Goal: Task Accomplishment & Management: Manage account settings

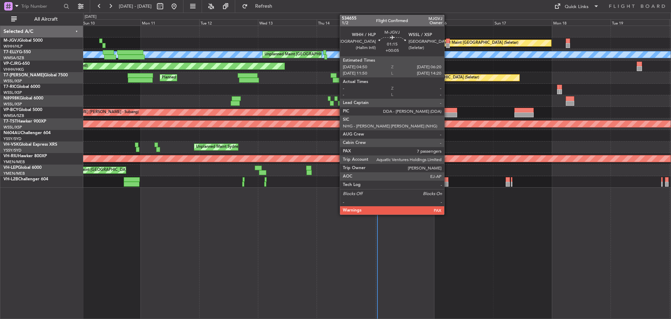
click at [448, 45] on div at bounding box center [448, 45] width 4 height 5
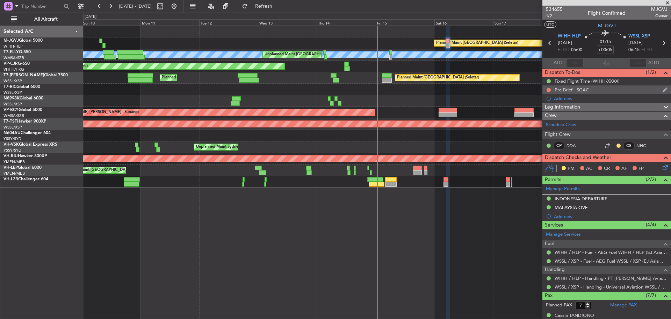
click at [596, 87] on div "Pre-Brief - SGAC" at bounding box center [607, 89] width 129 height 9
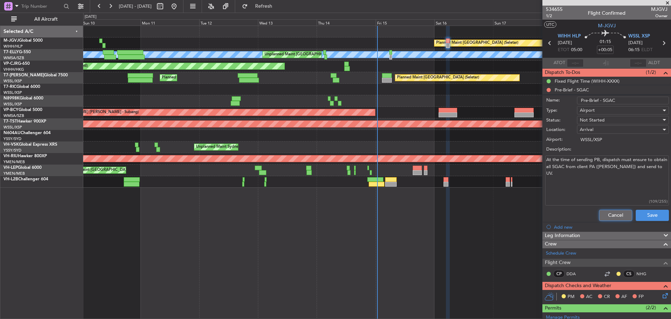
click at [604, 214] on button "Cancel" at bounding box center [615, 214] width 33 height 11
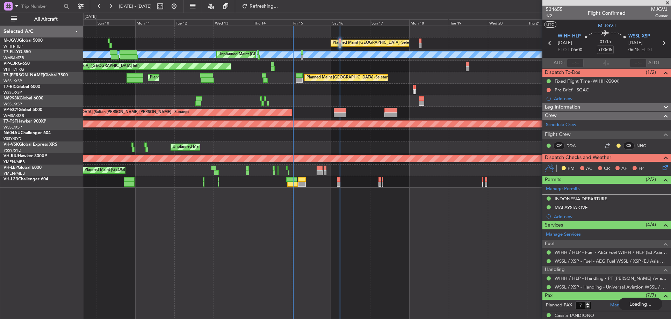
click at [172, 79] on div "Planned Maint Singapore (Seletar) MEL Unplanned Maint Kuala Lumpur (Sultan Abdu…" at bounding box center [377, 107] width 588 height 162
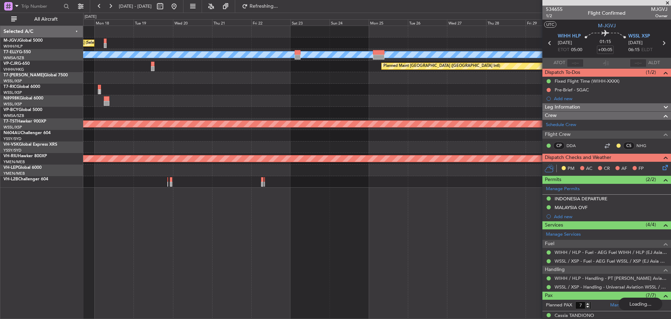
click at [280, 71] on div "Planned Maint [GEOGRAPHIC_DATA] ([GEOGRAPHIC_DATA] Intl)" at bounding box center [377, 66] width 588 height 12
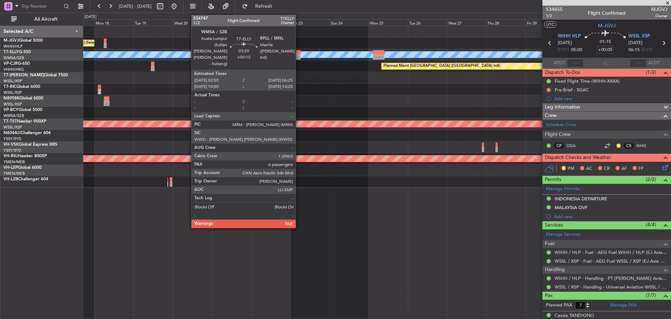
click at [299, 57] on div at bounding box center [298, 57] width 6 height 5
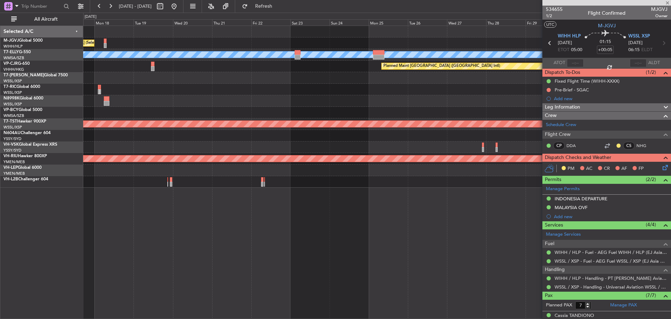
type input "+00:15"
type input "6"
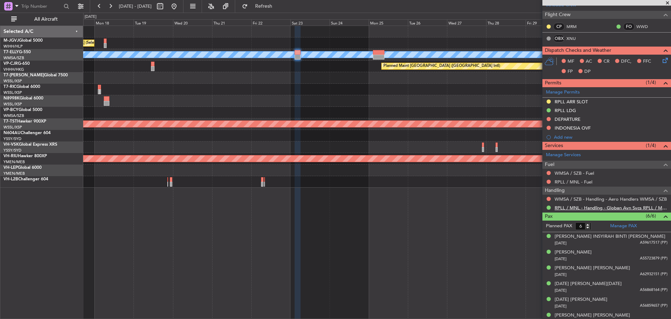
scroll to position [127, 0]
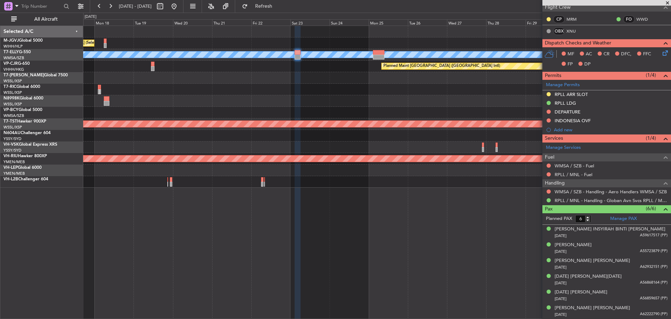
click at [341, 80] on div "Planned Maint Singapore (Seletar) MEL Unplanned Maint Kuala Lumpur (Sultan Abdu…" at bounding box center [377, 107] width 588 height 162
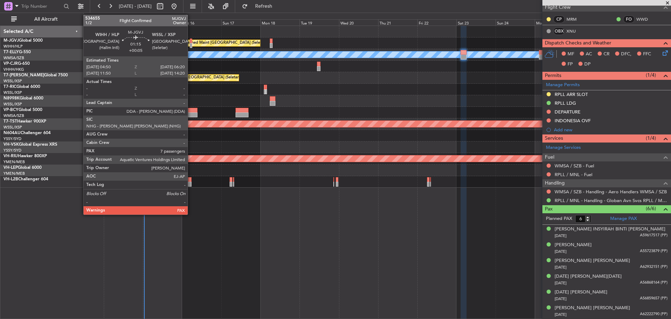
click at [191, 47] on div at bounding box center [191, 45] width 3 height 5
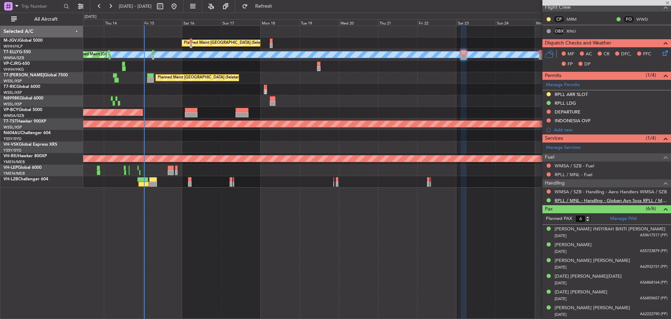
type input "+00:05"
type input "7"
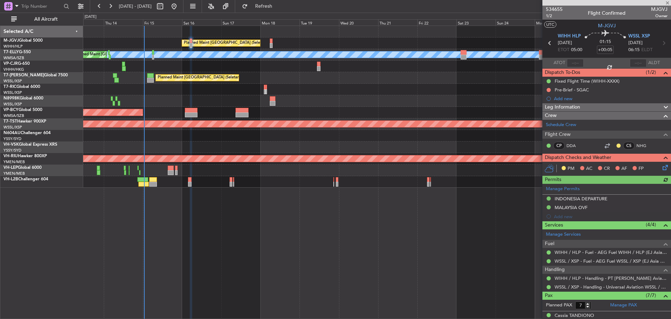
scroll to position [35, 0]
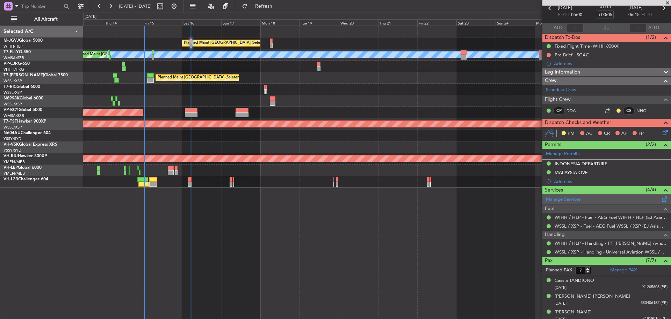
click at [607, 201] on div "Manage Services" at bounding box center [607, 199] width 129 height 10
click at [280, 10] on button "Refresh" at bounding box center [260, 6] width 42 height 11
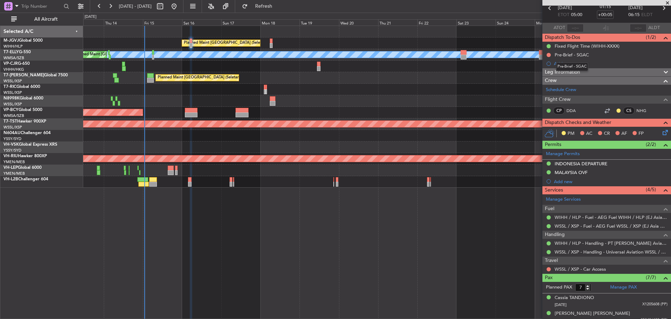
click at [574, 65] on div "Pre-Brief - SGAC" at bounding box center [572, 66] width 32 height 9
click at [564, 64] on div "Add new" at bounding box center [607, 63] width 107 height 6
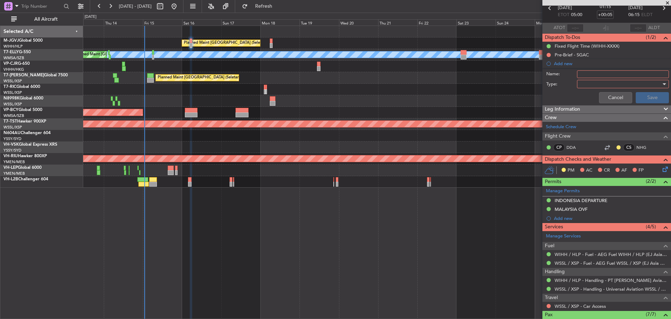
click at [582, 73] on input "Name:" at bounding box center [623, 74] width 92 height 8
type input "FPL"
click at [588, 87] on div at bounding box center [620, 84] width 81 height 10
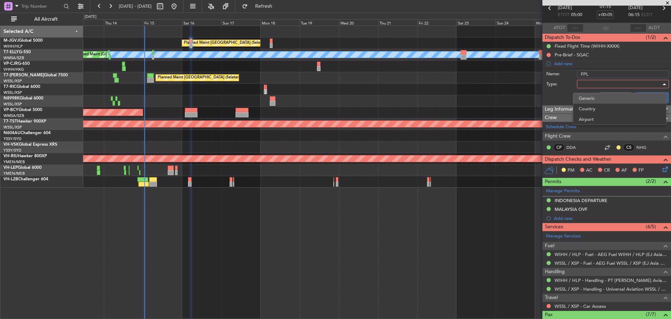
click at [588, 96] on span "Generic" at bounding box center [620, 98] width 82 height 10
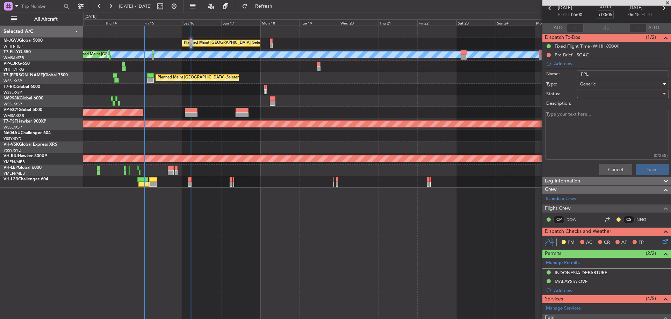
click at [588, 95] on div at bounding box center [620, 93] width 81 height 10
click at [588, 105] on span "Not Started" at bounding box center [620, 107] width 82 height 10
click at [560, 131] on textarea "Description:" at bounding box center [607, 135] width 124 height 50
paste textarea "Fuel 20 000lbs FL 400"
type textarea "Fuel 20 000lbs FL 400"
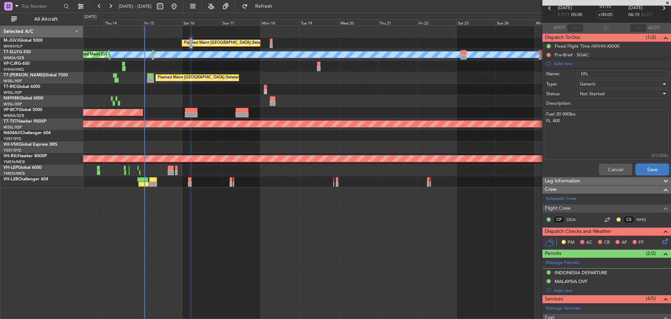
click at [644, 169] on button "Save" at bounding box center [652, 169] width 33 height 11
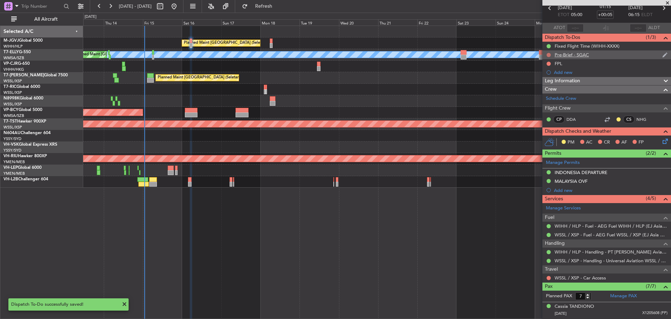
click at [549, 53] on button at bounding box center [549, 55] width 4 height 4
click at [548, 77] on span "In Progress" at bounding box center [553, 75] width 24 height 7
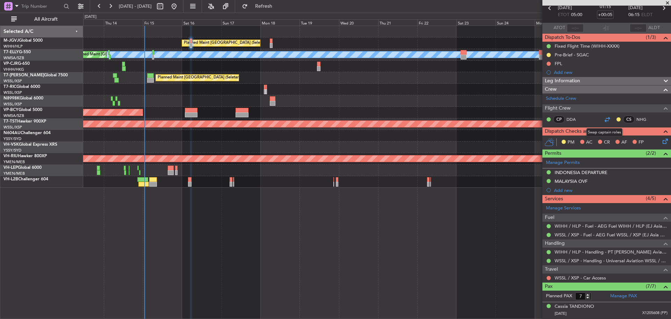
click at [606, 119] on div at bounding box center [607, 119] width 8 height 8
click at [579, 276] on link "WSSL / XSP - Car Access" at bounding box center [580, 277] width 51 height 6
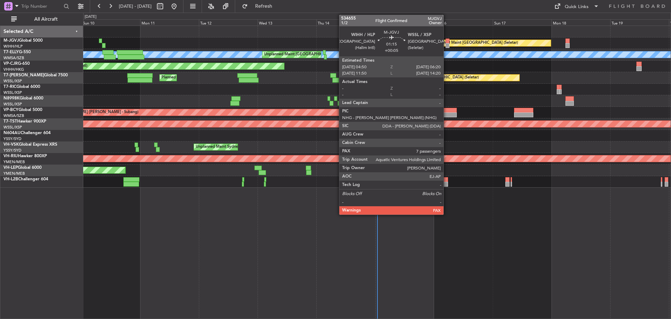
click at [447, 46] on div at bounding box center [448, 45] width 4 height 5
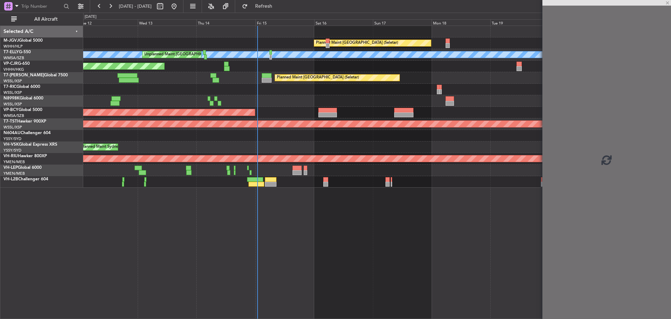
click at [269, 74] on div "Planned Maint [GEOGRAPHIC_DATA] (Seletar) [PERSON_NAME] Unplanned Maint [GEOGRA…" at bounding box center [377, 107] width 588 height 162
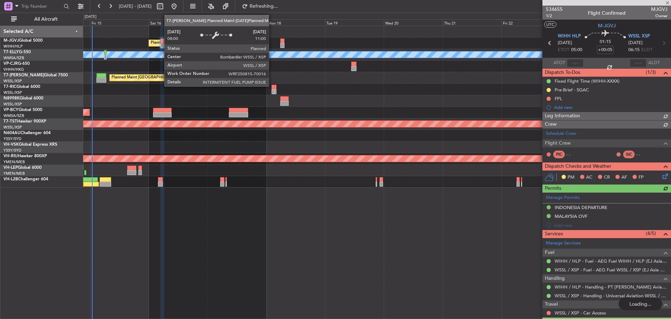
click at [263, 67] on div "Planned Maint [GEOGRAPHIC_DATA] ([GEOGRAPHIC_DATA] Intl) Planned Maint [GEOGRAP…" at bounding box center [377, 66] width 588 height 12
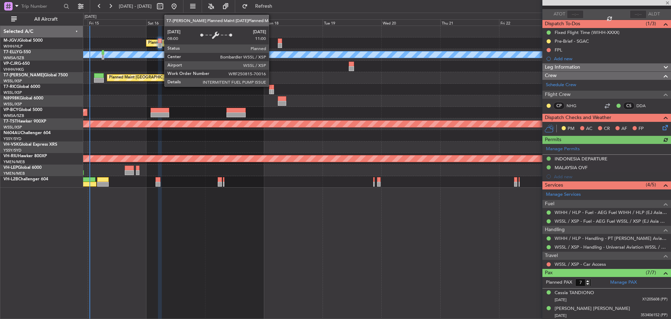
scroll to position [105, 0]
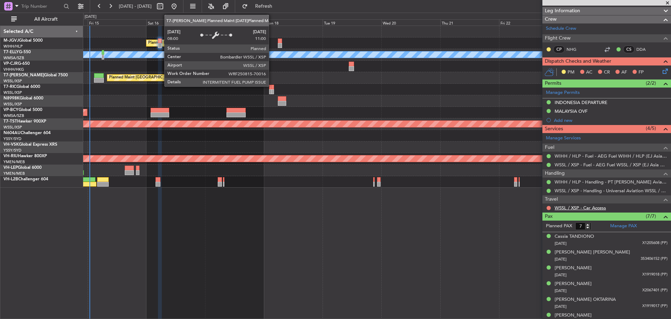
click at [593, 207] on link "WSSL / XSP - Car Access" at bounding box center [580, 208] width 51 height 6
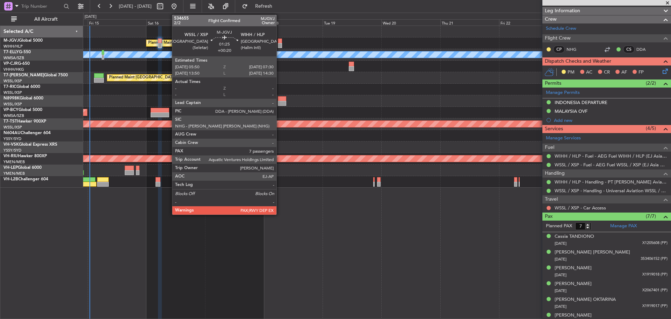
click at [280, 45] on div at bounding box center [280, 45] width 4 height 5
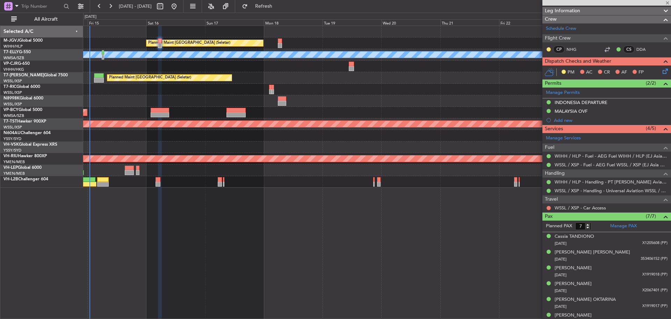
scroll to position [0, 0]
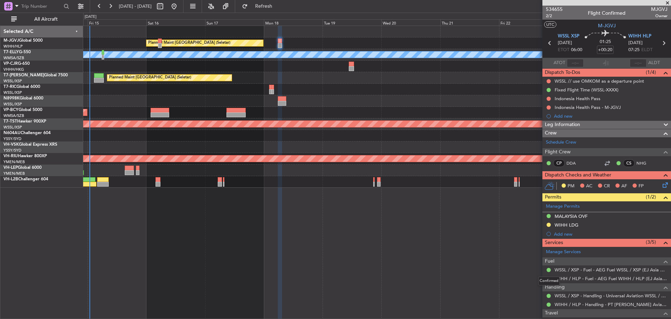
click at [548, 279] on div "Confirmed" at bounding box center [549, 280] width 22 height 9
click at [549, 278] on button at bounding box center [549, 278] width 4 height 4
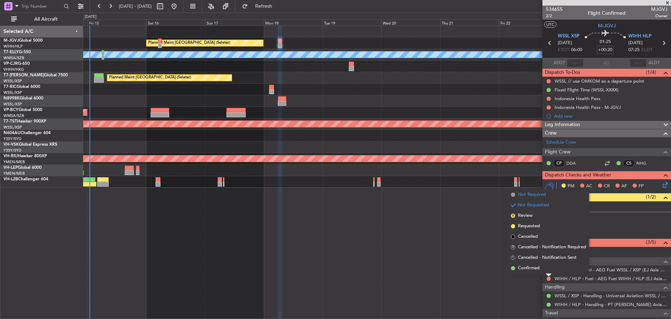
click at [541, 196] on span "Not Required" at bounding box center [532, 194] width 28 height 7
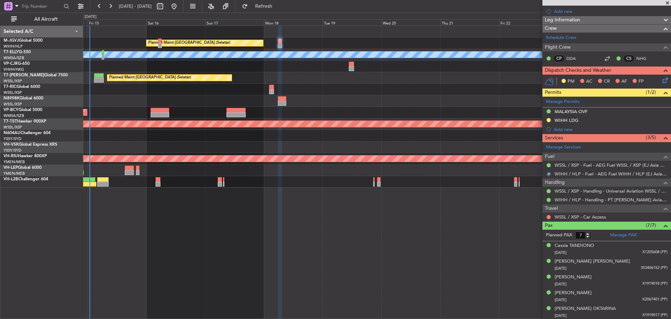
scroll to position [105, 0]
click at [575, 217] on link "WSSL / XSP - Car Access" at bounding box center [580, 216] width 51 height 6
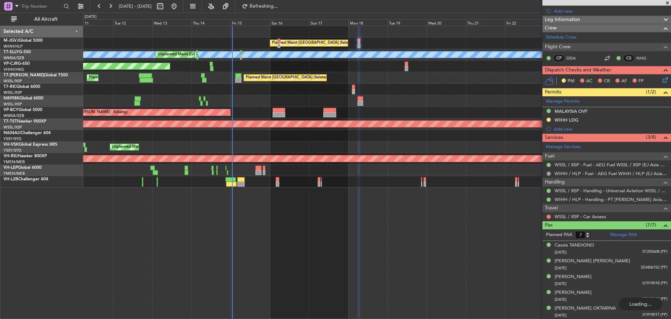
click at [353, 70] on div "Planned Maint [GEOGRAPHIC_DATA] (Seletar) [PERSON_NAME] Unplanned Maint [GEOGRA…" at bounding box center [377, 107] width 588 height 162
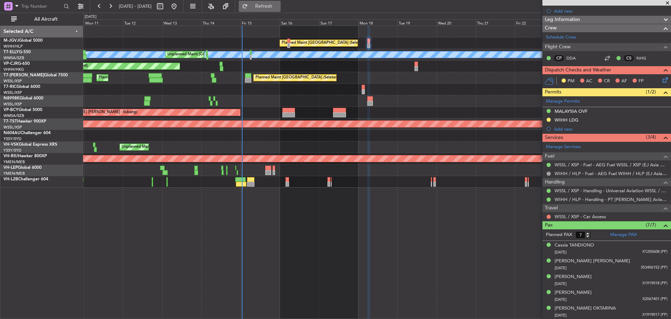
click at [271, 7] on button "Refresh" at bounding box center [260, 6] width 42 height 11
click at [549, 215] on button at bounding box center [549, 216] width 4 height 4
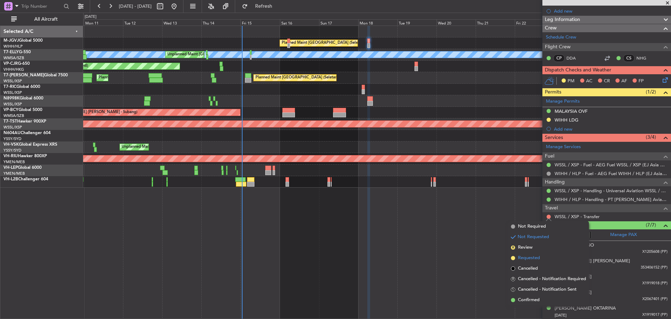
click at [532, 258] on span "Requested" at bounding box center [529, 257] width 22 height 7
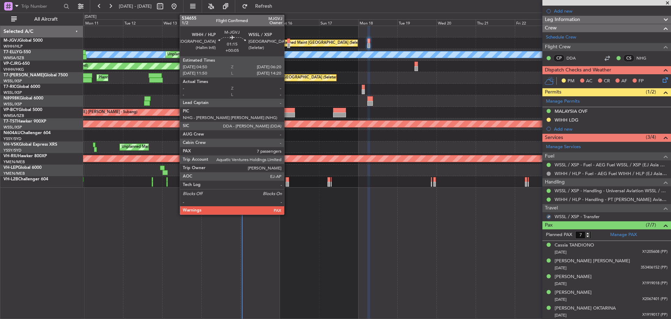
click at [287, 46] on div at bounding box center [288, 45] width 3 height 5
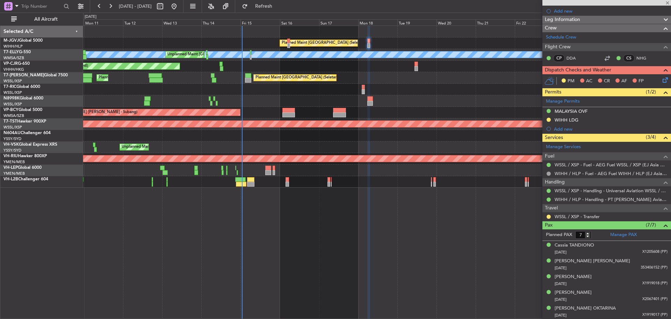
type input "+00:05"
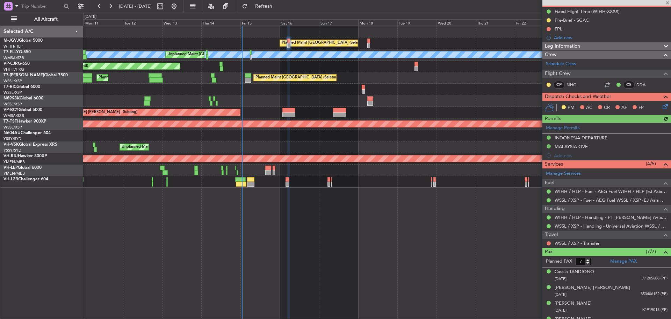
scroll to position [70, 0]
click at [549, 244] on button at bounding box center [549, 243] width 4 height 4
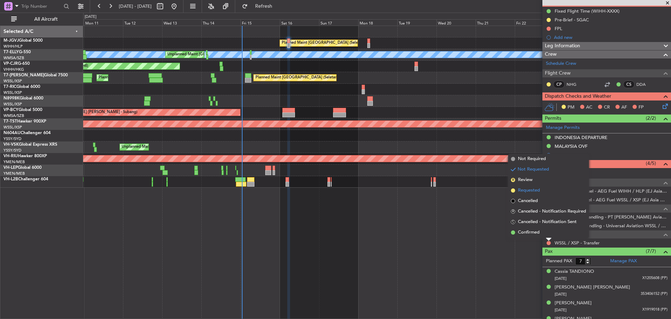
click at [529, 189] on span "Requested" at bounding box center [529, 190] width 22 height 7
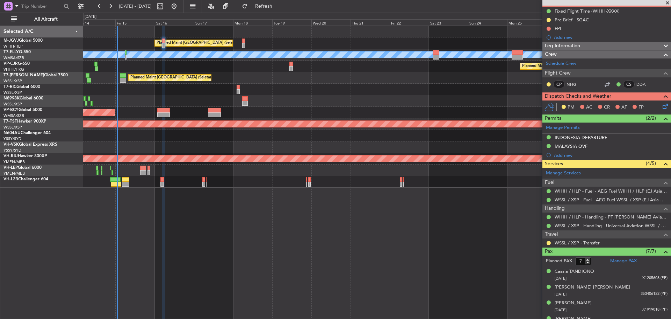
click at [332, 97] on div "Planned Maint [GEOGRAPHIC_DATA] (Seletar) [PERSON_NAME] Unplanned Maint [GEOGRA…" at bounding box center [377, 107] width 588 height 162
click at [467, 263] on div "Planned Maint [GEOGRAPHIC_DATA] (Seletar) [PERSON_NAME] Unplanned Maint [GEOGRA…" at bounding box center [377, 172] width 588 height 293
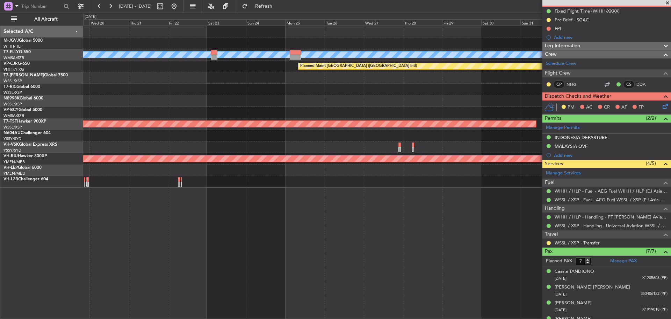
click at [128, 105] on div "Planned Maint [GEOGRAPHIC_DATA] (Seletar) [PERSON_NAME] Planned Maint [GEOGRAPH…" at bounding box center [377, 107] width 588 height 162
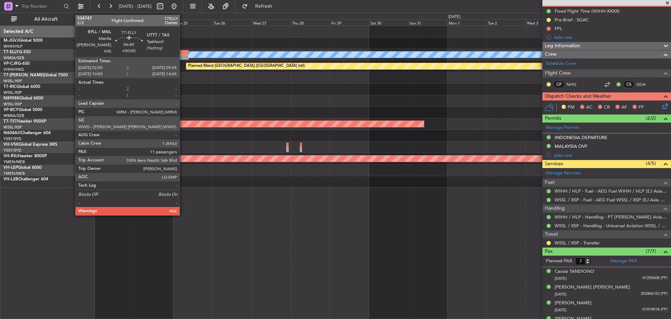
click at [183, 57] on div at bounding box center [184, 57] width 12 height 5
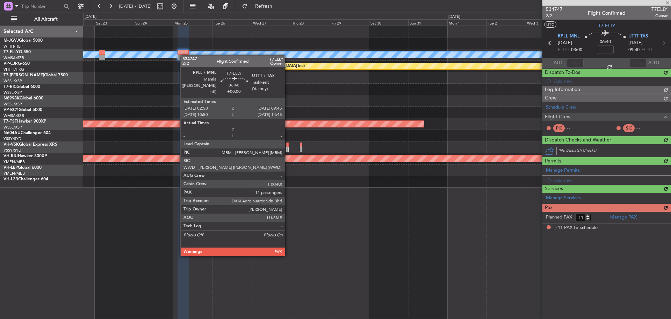
scroll to position [0, 0]
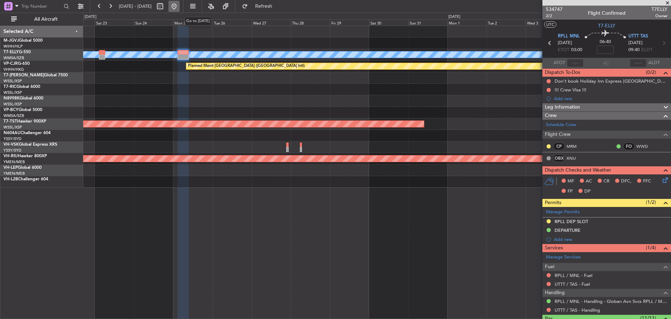
click at [180, 7] on button at bounding box center [174, 6] width 11 height 11
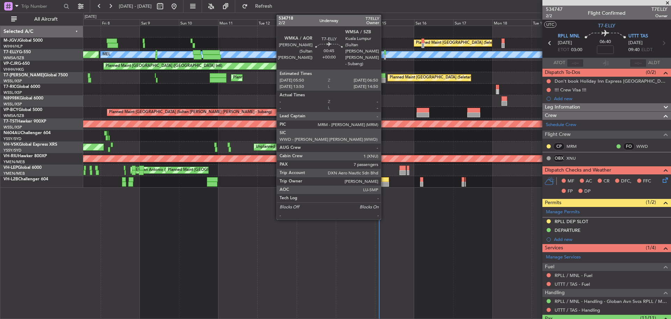
click at [384, 57] on div at bounding box center [385, 57] width 2 height 5
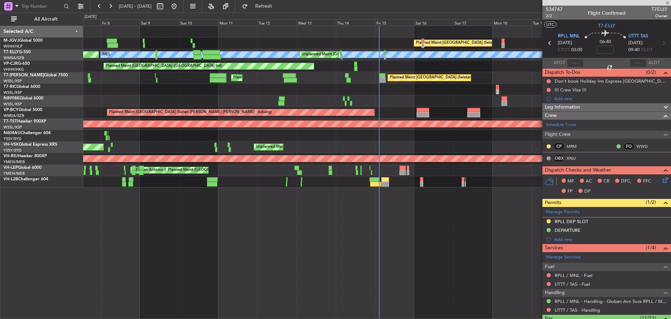
type input "7"
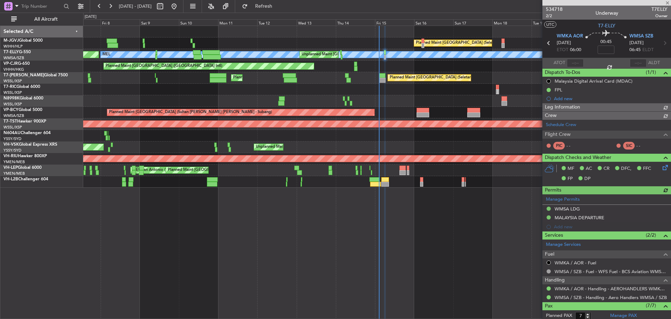
type input "[PERSON_NAME] (EYU)"
type input "F0290"
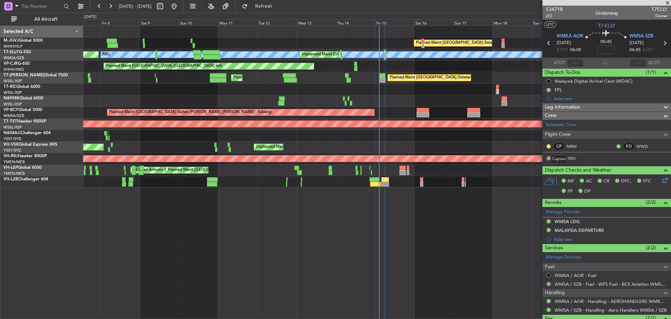
click at [570, 158] on mat-tooltip-component "Captain" at bounding box center [559, 159] width 27 height 19
click at [568, 158] on link "XNU" at bounding box center [575, 158] width 16 height 6
type input "[PERSON_NAME] (EYU)"
type input "F0290"
type input "[PERSON_NAME] (EYU)"
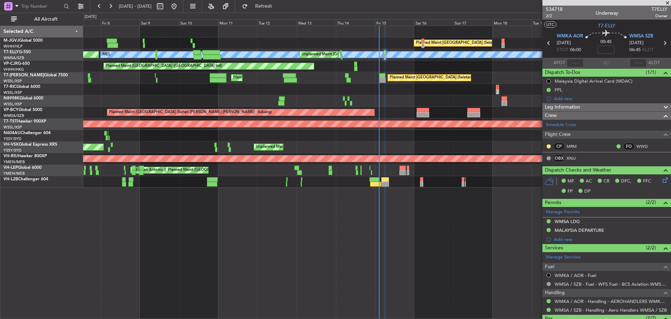
type input "F0290"
type input "[PERSON_NAME] (EYU)"
type input "F0290"
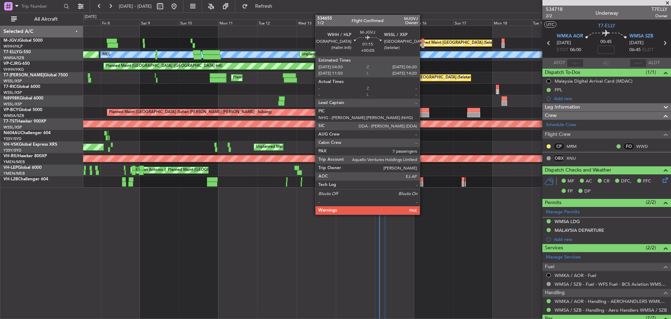
click at [423, 45] on div at bounding box center [423, 45] width 3 height 5
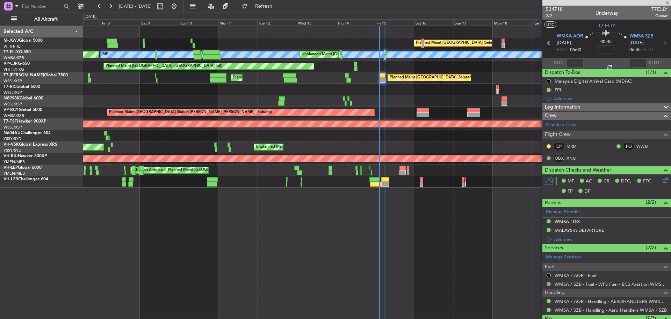
type input "+00:05"
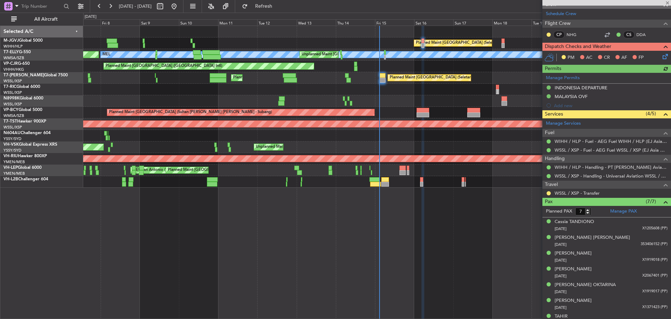
scroll to position [128, 0]
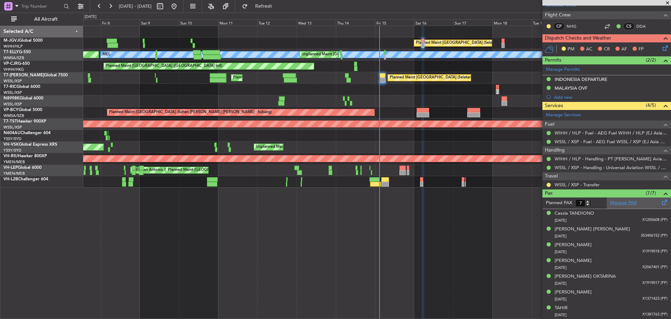
click at [632, 202] on link "Manage PAX" at bounding box center [623, 202] width 27 height 7
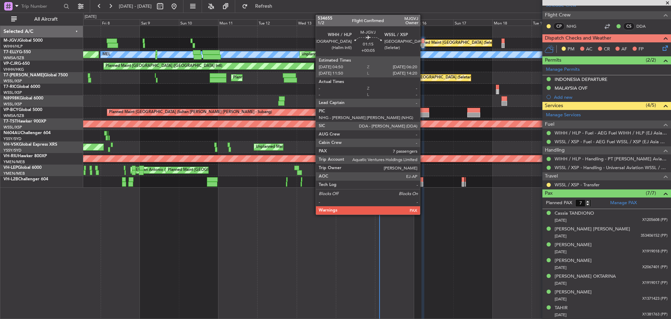
type input "9"
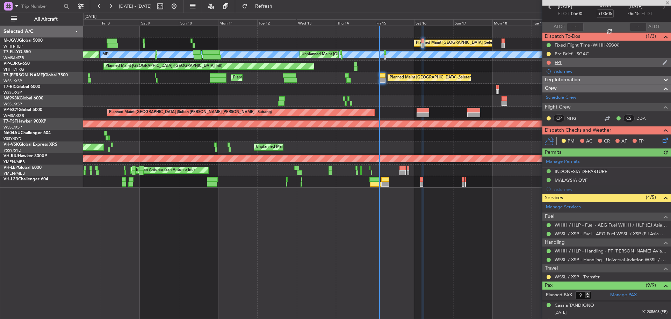
scroll to position [0, 0]
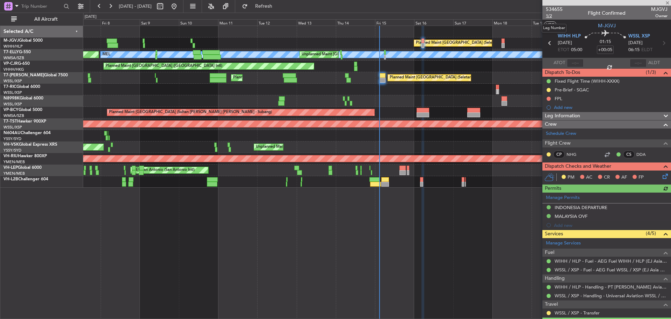
click at [551, 15] on span "1/2" at bounding box center [554, 16] width 17 height 6
click at [465, 78] on div "Planned Maint [GEOGRAPHIC_DATA] (Seletar) AOG Maint Granada ([PERSON_NAME]) [PE…" at bounding box center [377, 107] width 588 height 162
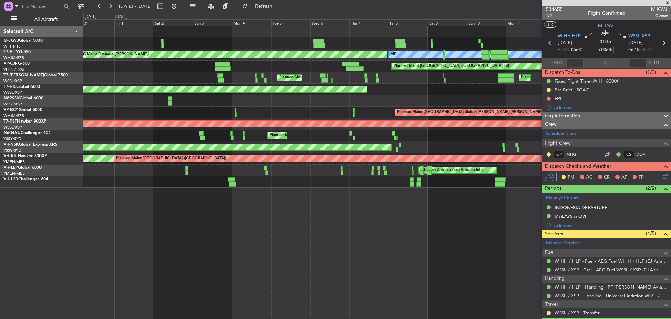
click at [421, 81] on div "Planned Maint [GEOGRAPHIC_DATA] (Seletar) AOG Maint Granada ([PERSON_NAME]) [PE…" at bounding box center [377, 107] width 588 height 162
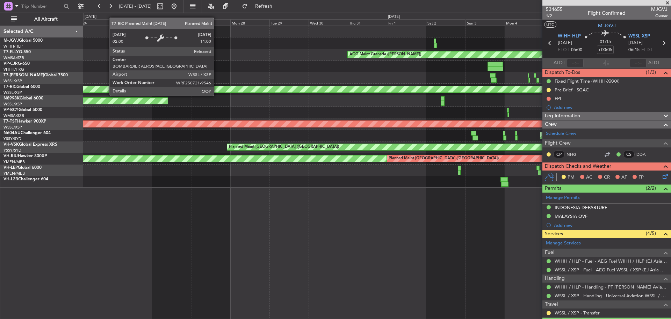
click at [338, 80] on div "AOG Maint Granada ([PERSON_NAME]) [PERSON_NAME] Planned Maint [GEOGRAPHIC_DATA]…" at bounding box center [377, 107] width 588 height 162
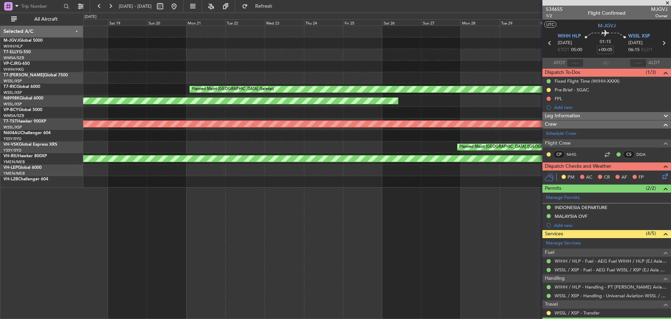
click at [375, 84] on div "Planned Maint [GEOGRAPHIC_DATA] (Seletar)" at bounding box center [377, 90] width 588 height 12
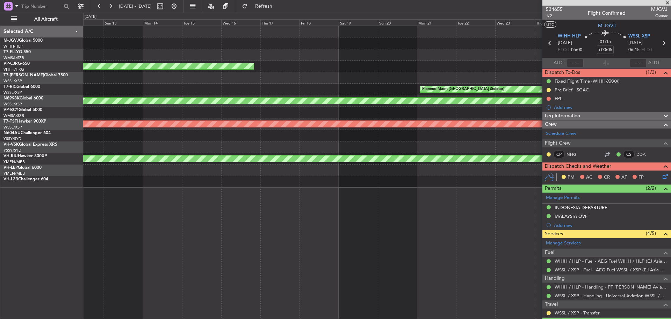
click at [363, 90] on div "Planned Maint [GEOGRAPHIC_DATA] (Seletar)" at bounding box center [377, 90] width 588 height 12
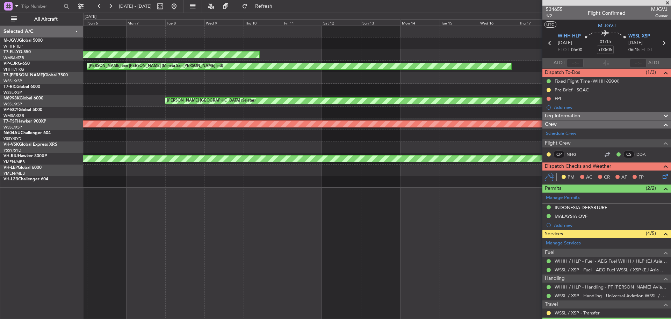
click at [372, 87] on div "Planned Maint [GEOGRAPHIC_DATA] (Seletar)" at bounding box center [377, 90] width 588 height 12
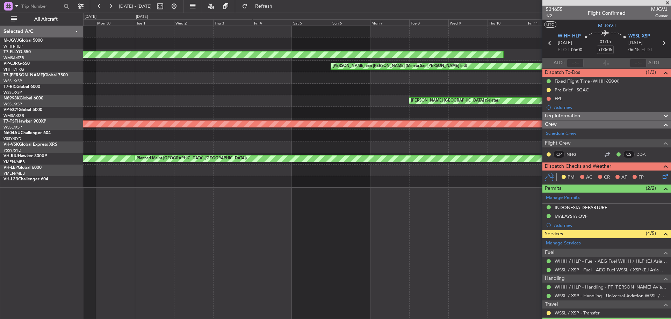
click at [359, 88] on div at bounding box center [377, 90] width 588 height 12
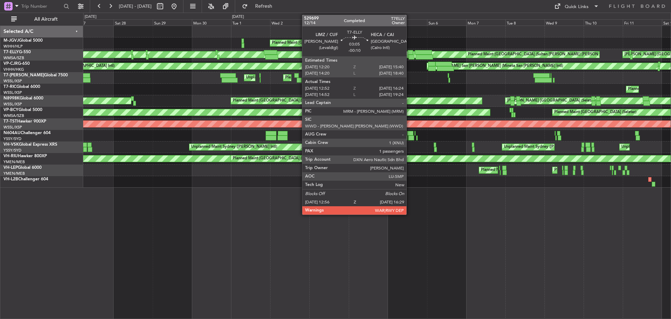
click at [409, 58] on div at bounding box center [412, 57] width 6 height 5
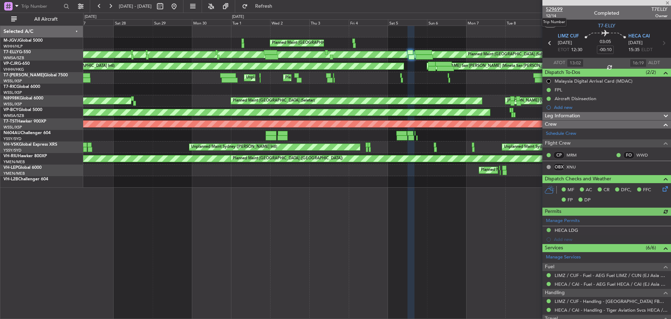
click at [552, 9] on span "529699" at bounding box center [554, 9] width 17 height 7
click at [29, 52] on link "T7-ELLY G-550" at bounding box center [16, 52] width 27 height 4
click at [180, 8] on button at bounding box center [174, 6] width 11 height 11
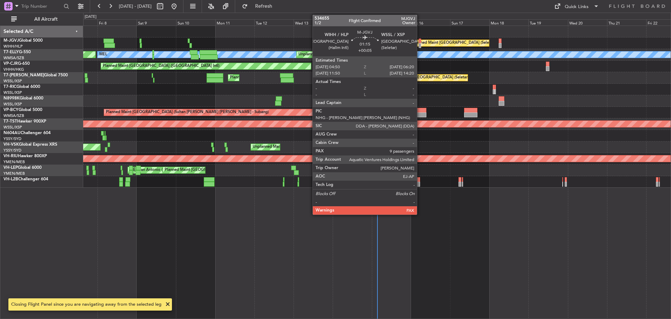
click at [420, 47] on div at bounding box center [420, 45] width 3 height 5
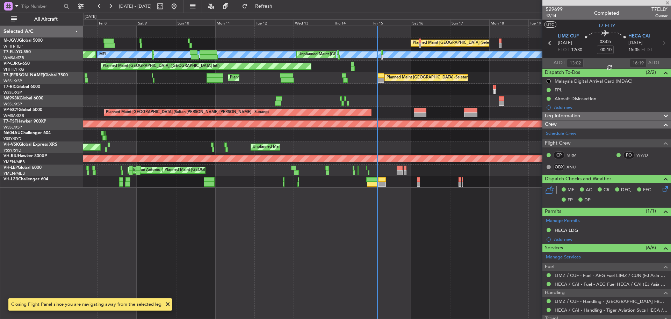
type input "+00:05"
type input "9"
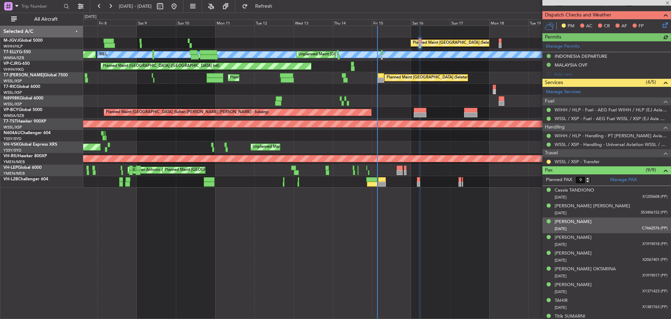
scroll to position [159, 0]
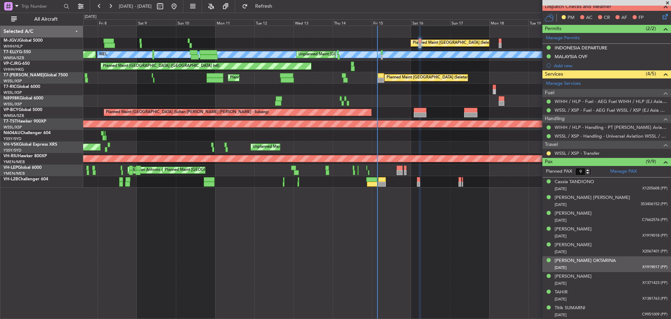
click at [599, 264] on div "[DATE] X1919017 (PP)" at bounding box center [611, 267] width 113 height 7
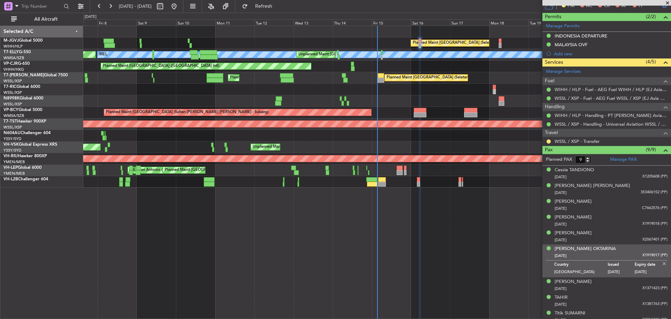
scroll to position [177, 0]
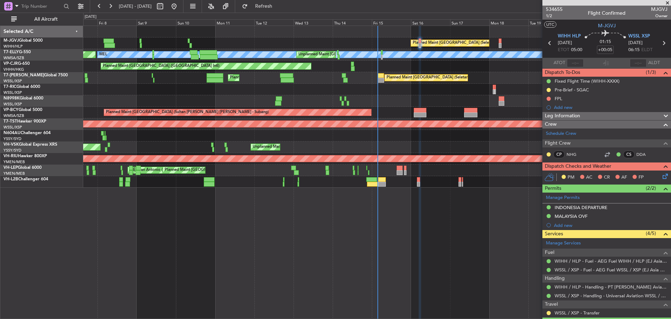
scroll to position [177, 0]
